Goal: Task Accomplishment & Management: Manage account settings

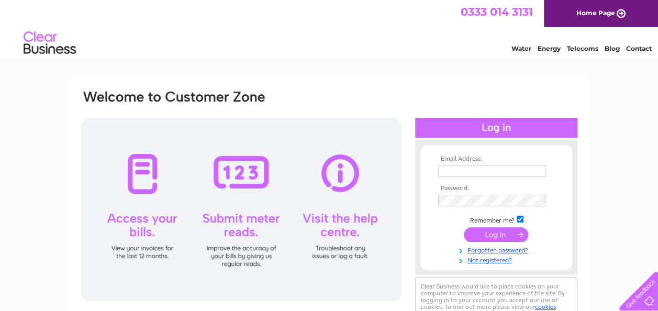
type input "[PERSON_NAME][EMAIL_ADDRESS][DOMAIN_NAME]"
click at [499, 234] on input "submit" at bounding box center [496, 234] width 64 height 15
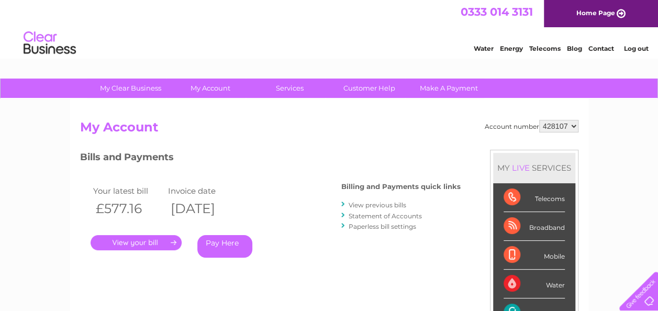
click at [574, 126] on select "428107 428134" at bounding box center [558, 126] width 39 height 13
select select "428134"
click at [539, 120] on select "428107 428134" at bounding box center [558, 126] width 39 height 13
click at [142, 242] on link "." at bounding box center [136, 242] width 91 height 15
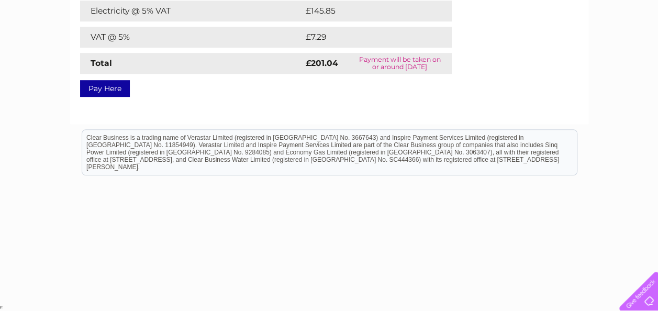
scroll to position [246, 0]
